Goal: Transaction & Acquisition: Purchase product/service

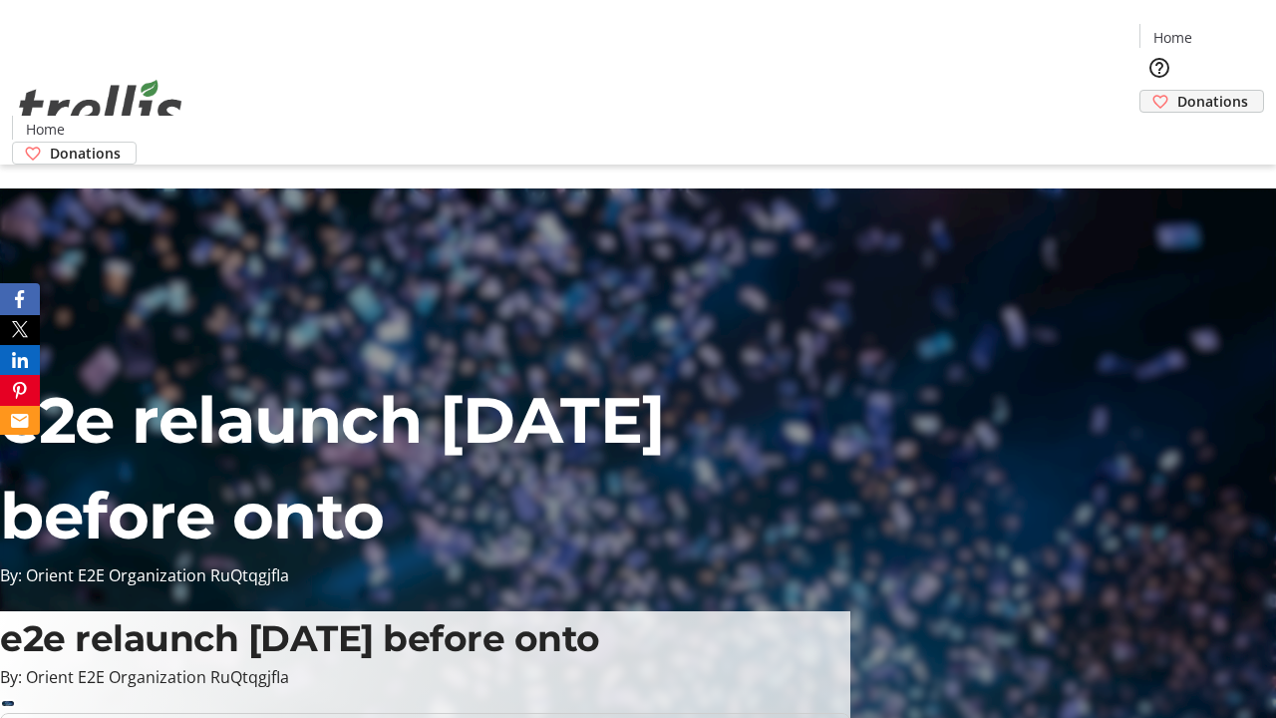
click at [1178, 91] on span "Donations" at bounding box center [1213, 101] width 71 height 21
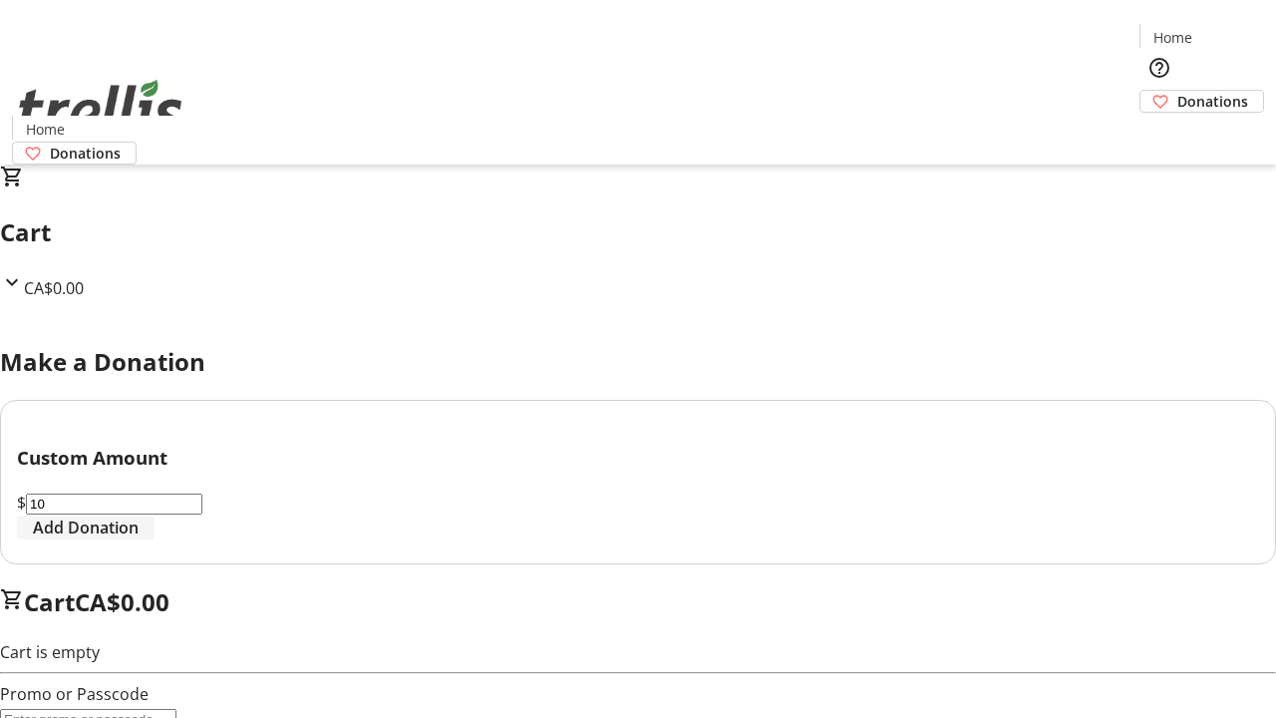
click at [139, 539] on span "Add Donation" at bounding box center [86, 528] width 106 height 24
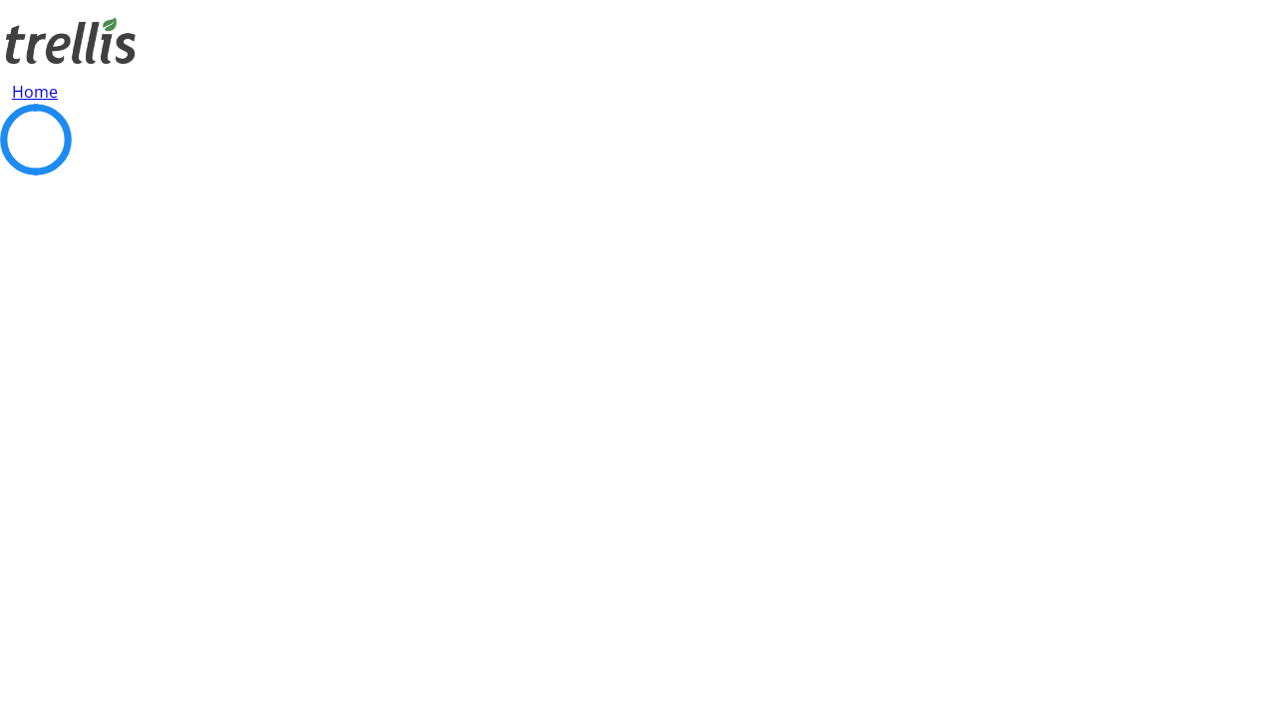
select select "CA"
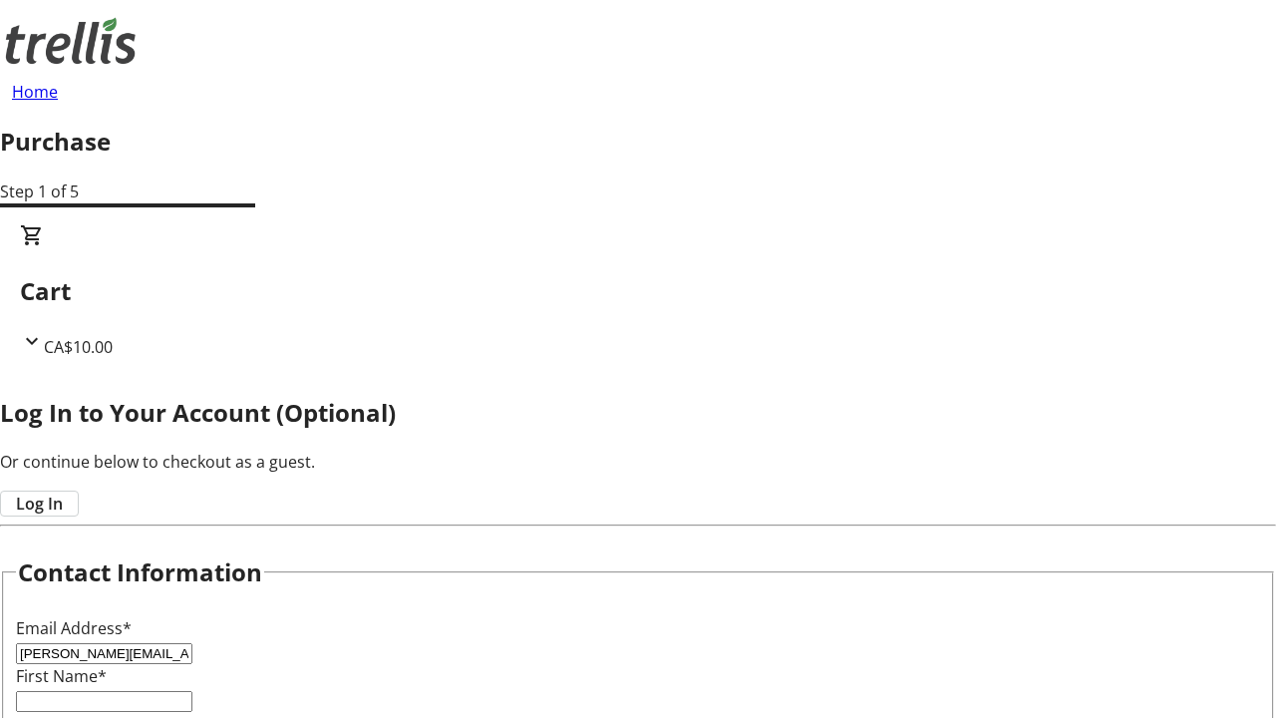
type input "[PERSON_NAME][EMAIL_ADDRESS][DOMAIN_NAME]"
type input "[PERSON_NAME]"
type input "[STREET_ADDRESS][PERSON_NAME]"
type input "Kelowna"
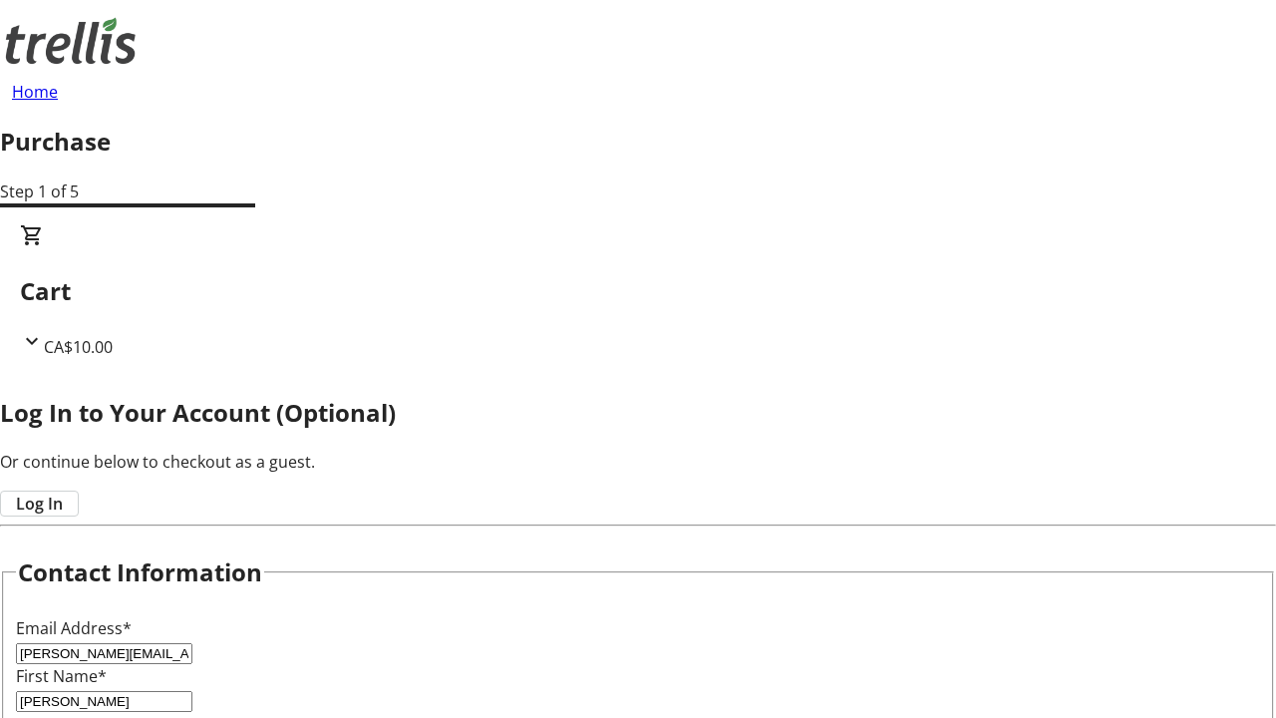
select select "BC"
type input "Kelowna"
type input "V1Y 0C2"
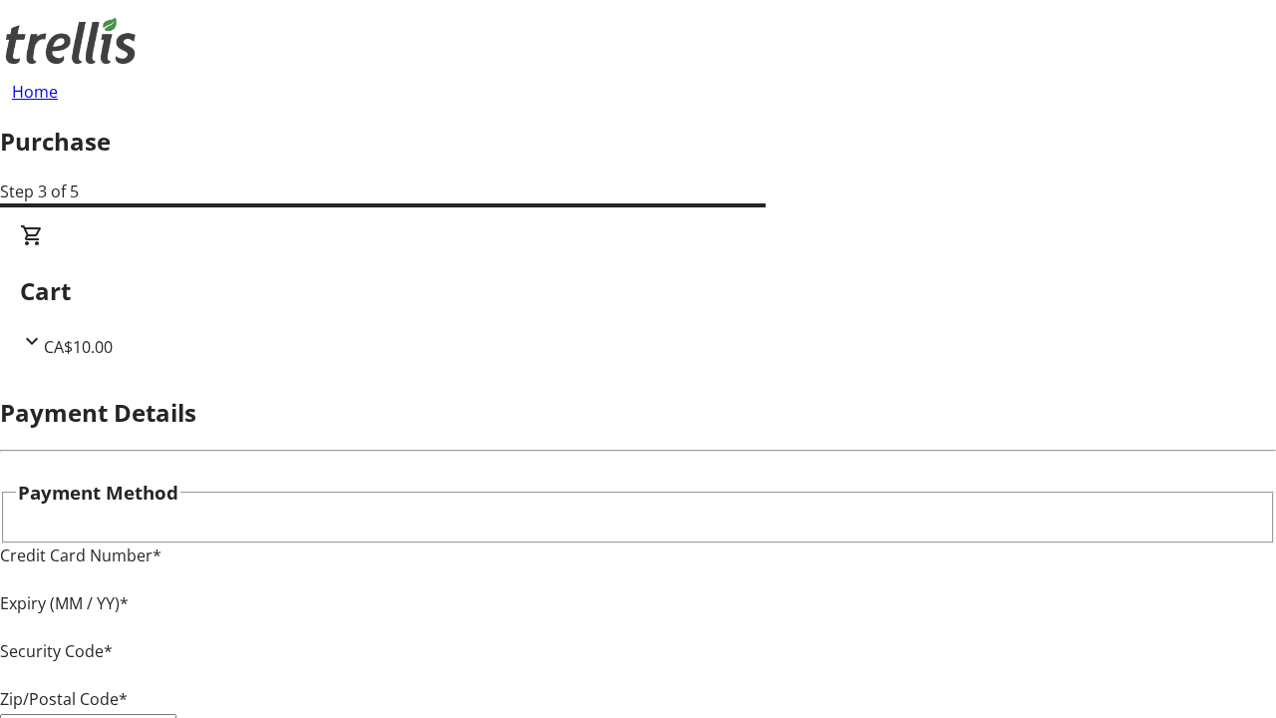
type input "V1Y 0C2"
